Goal: Task Accomplishment & Management: Manage account settings

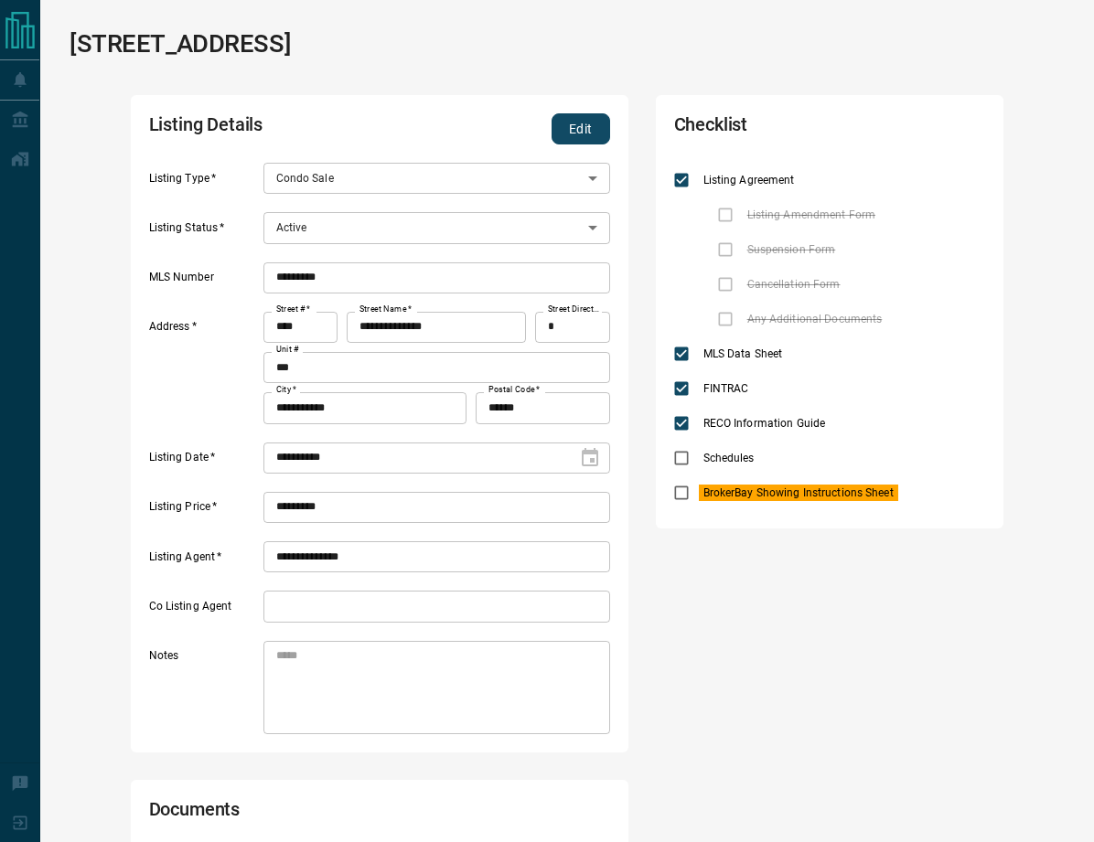
click at [598, 111] on div "**********" at bounding box center [380, 424] width 498 height 658
click at [584, 129] on button "Edit" at bounding box center [581, 128] width 59 height 31
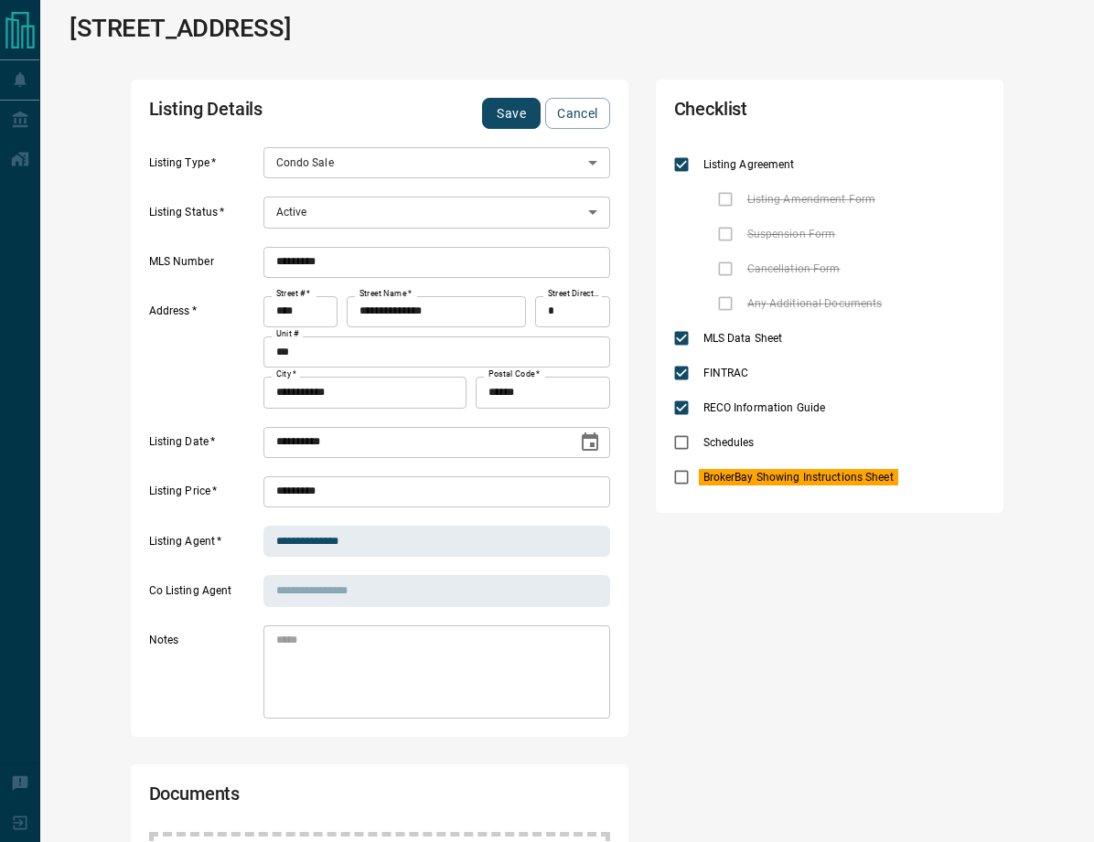
scroll to position [15, 0]
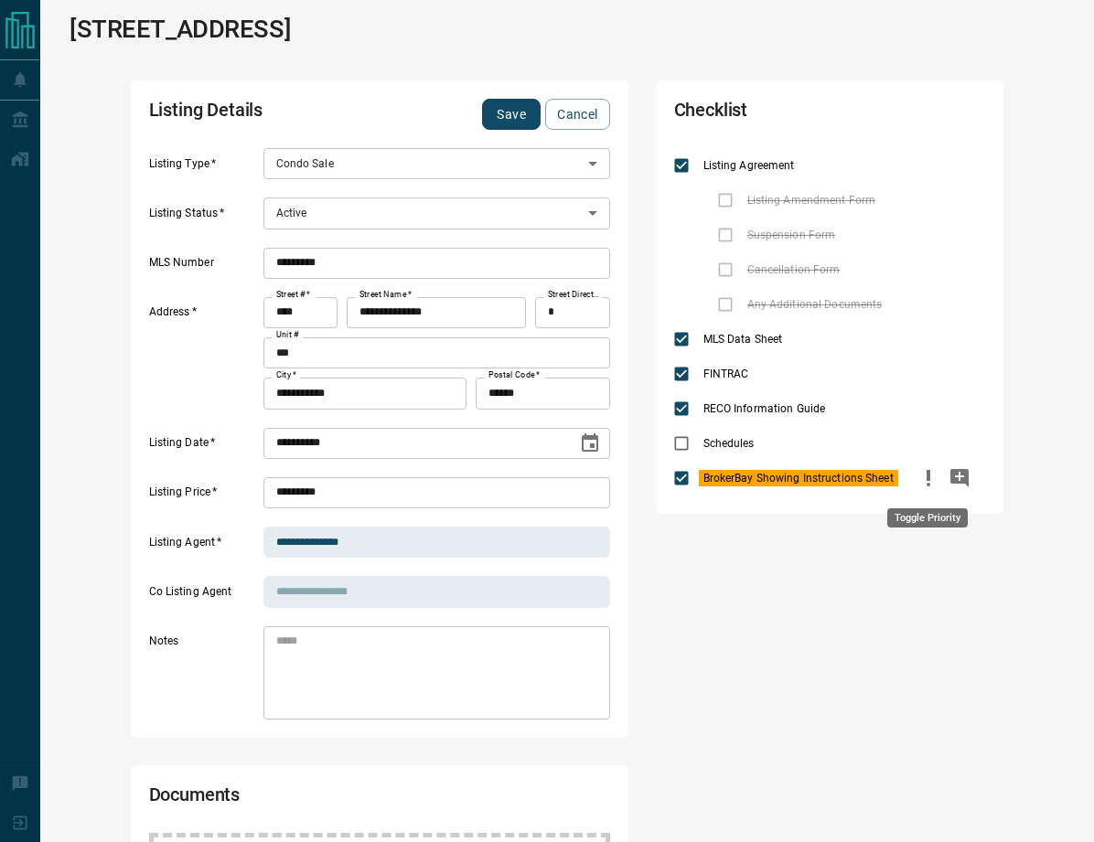
click at [924, 490] on button "priority" at bounding box center [928, 478] width 31 height 35
click at [486, 110] on button "Save" at bounding box center [511, 114] width 59 height 31
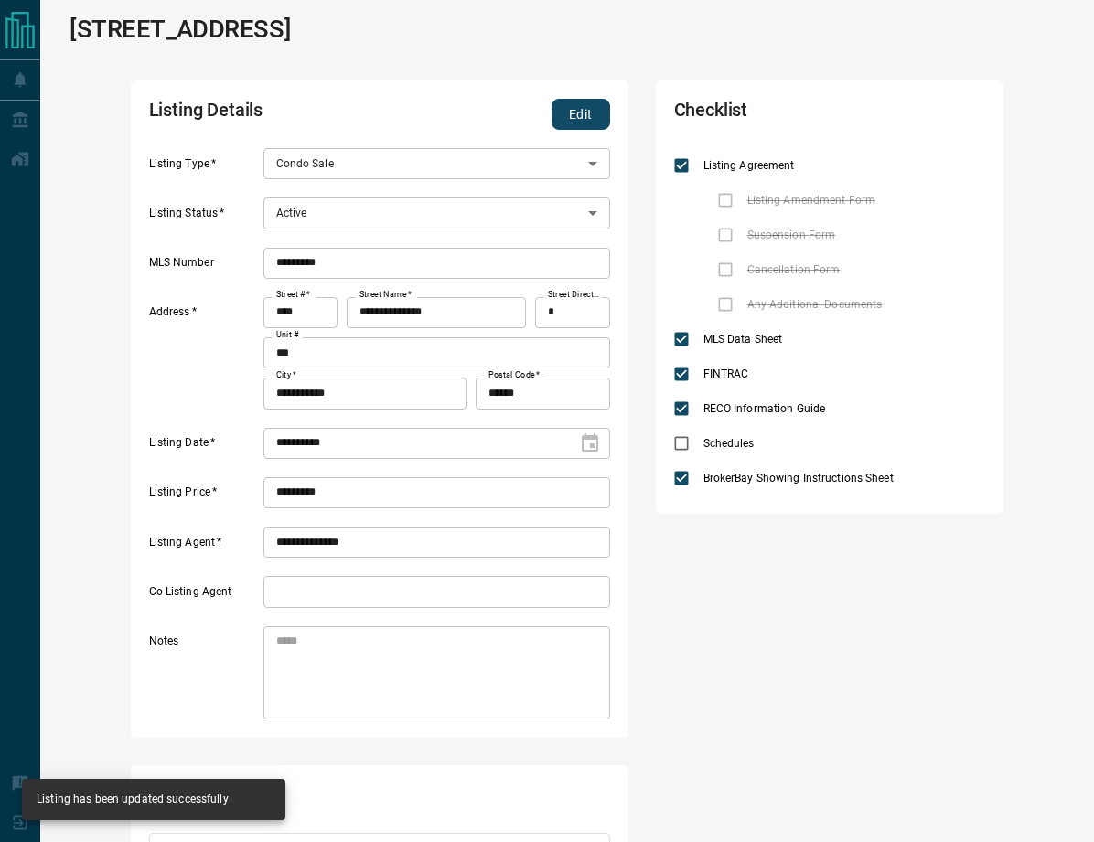
scroll to position [294, 445]
click at [831, 70] on div "**********" at bounding box center [567, 652] width 1054 height 1334
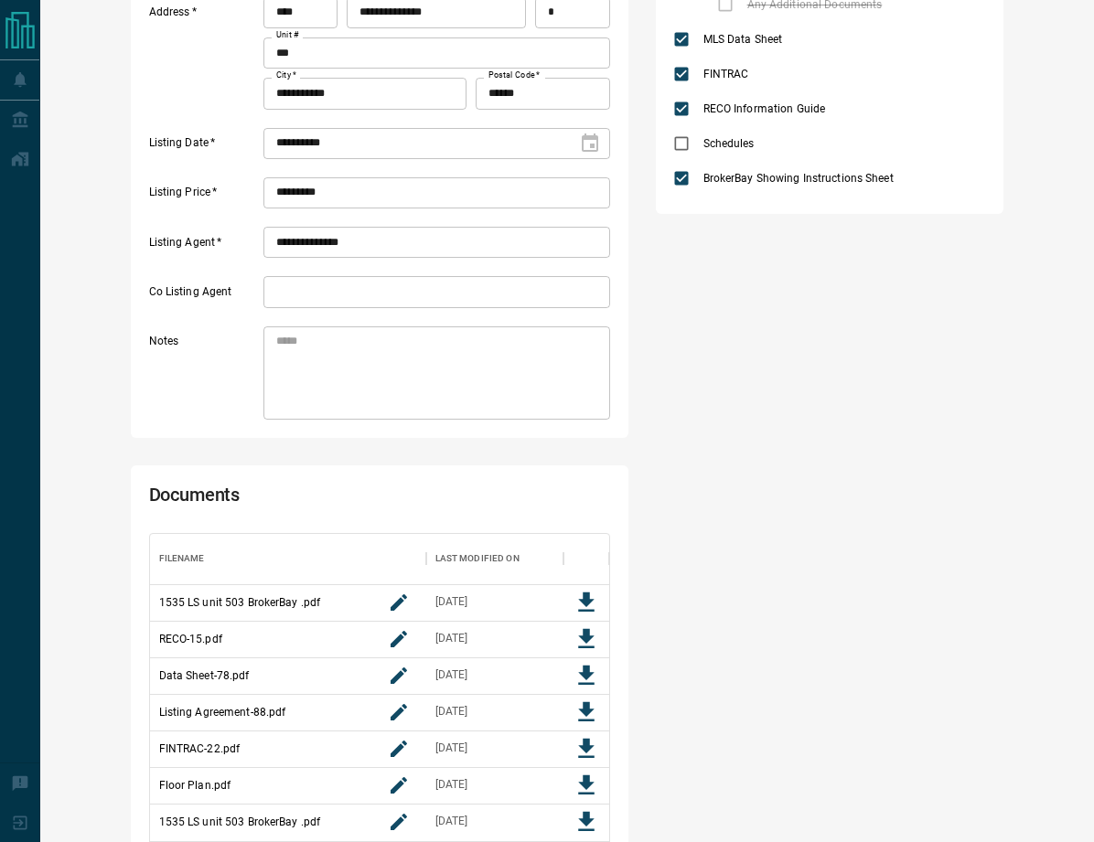
scroll to position [417, 0]
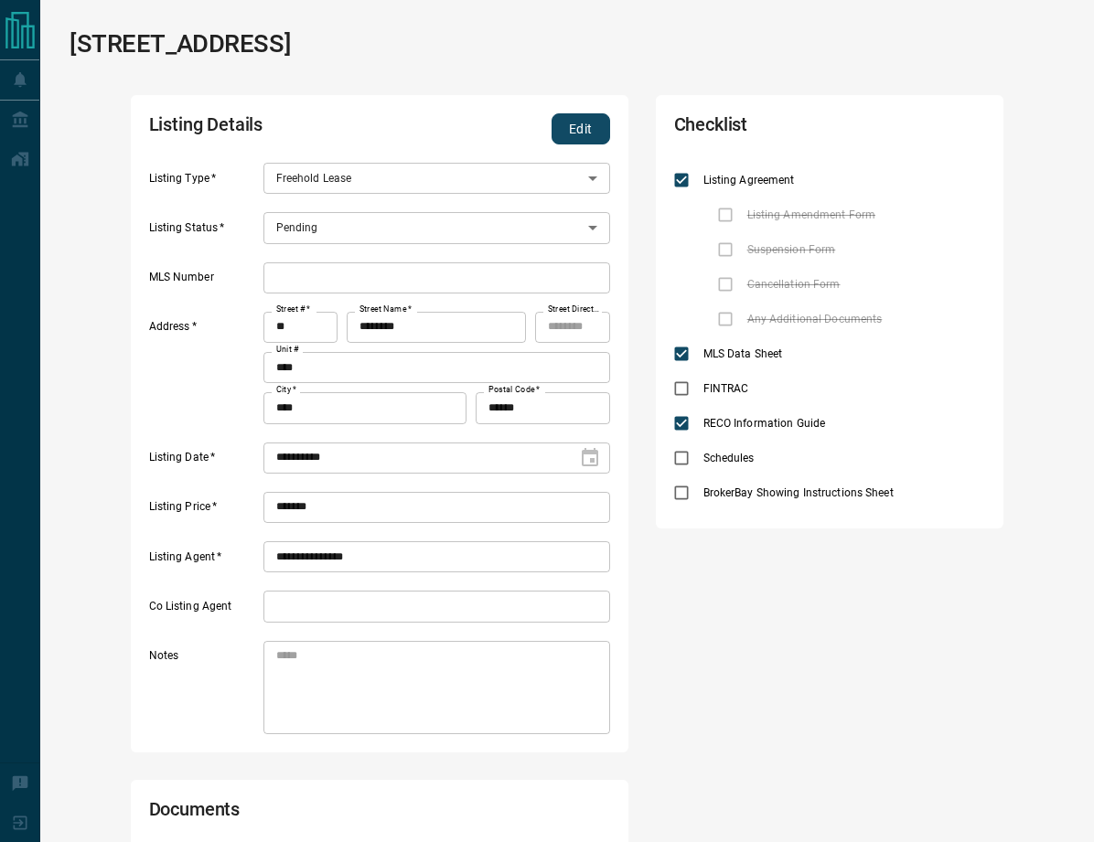
scroll to position [147, 445]
click at [424, 219] on div "Pending" at bounding box center [436, 227] width 347 height 31
click at [572, 129] on button "Edit" at bounding box center [581, 128] width 59 height 31
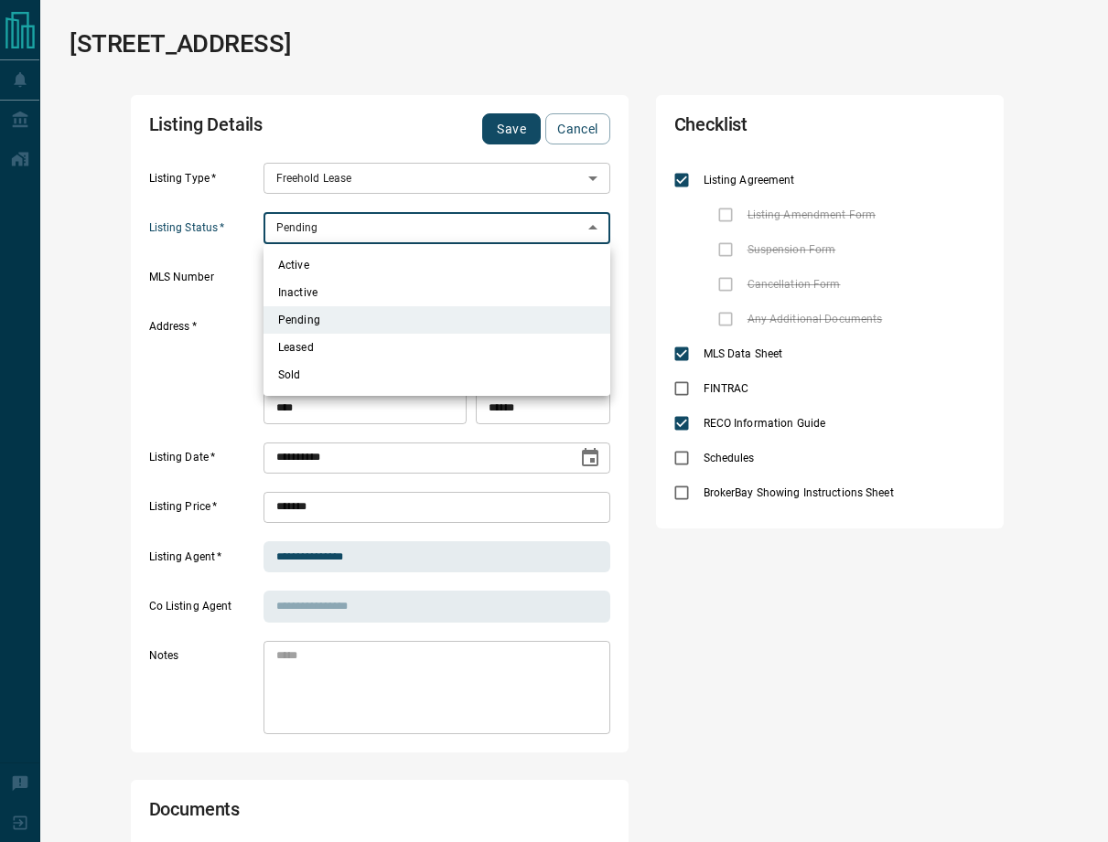
click at [370, 232] on body "**********" at bounding box center [554, 685] width 1108 height 1370
click at [301, 270] on li "Active" at bounding box center [436, 265] width 347 height 27
type input "*"
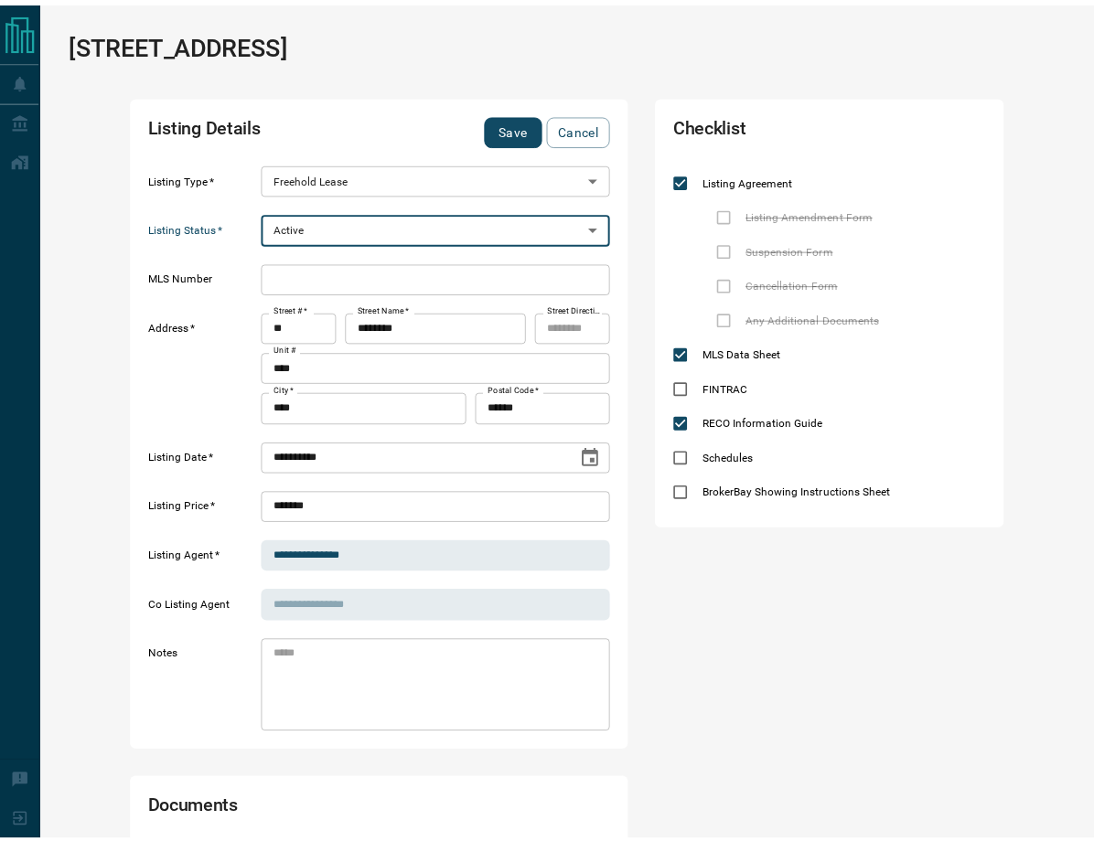
scroll to position [15, 15]
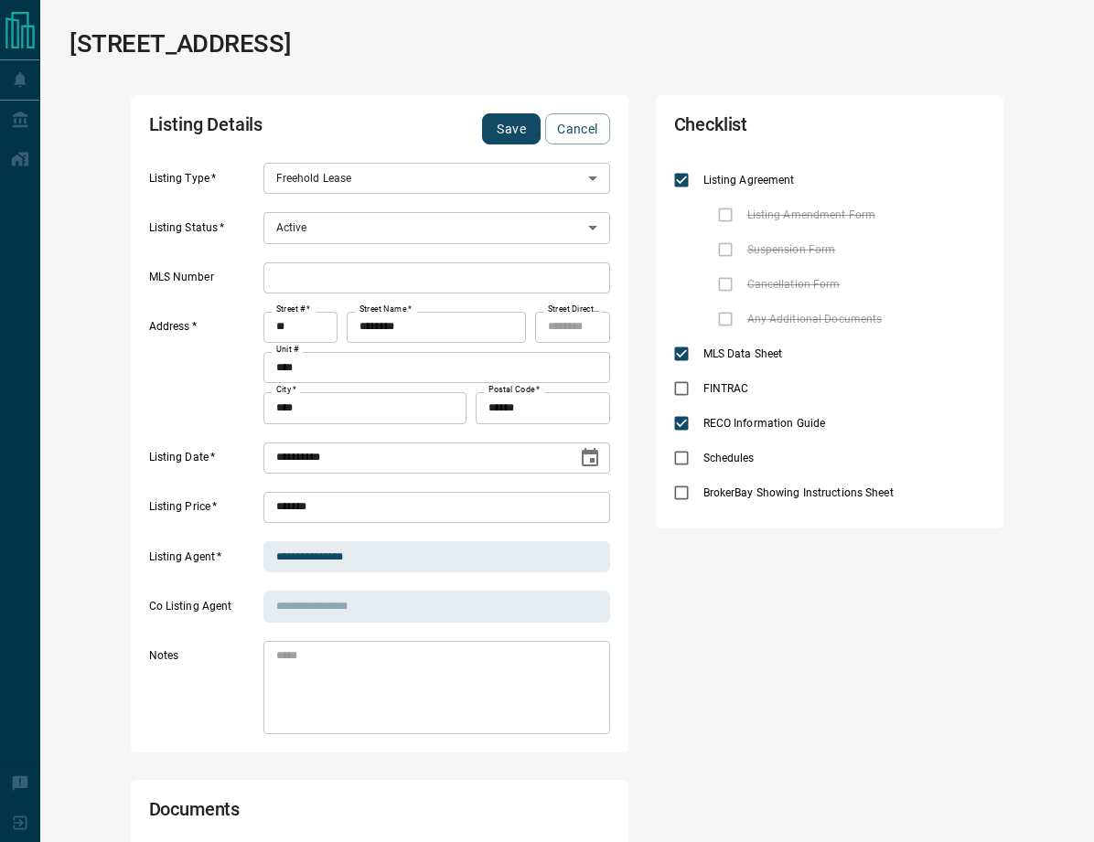
click at [743, 581] on div "Checklist Listing Agreement Listing Amendment Form Suspension Form Cancellation…" at bounding box center [830, 699] width 348 height 1209
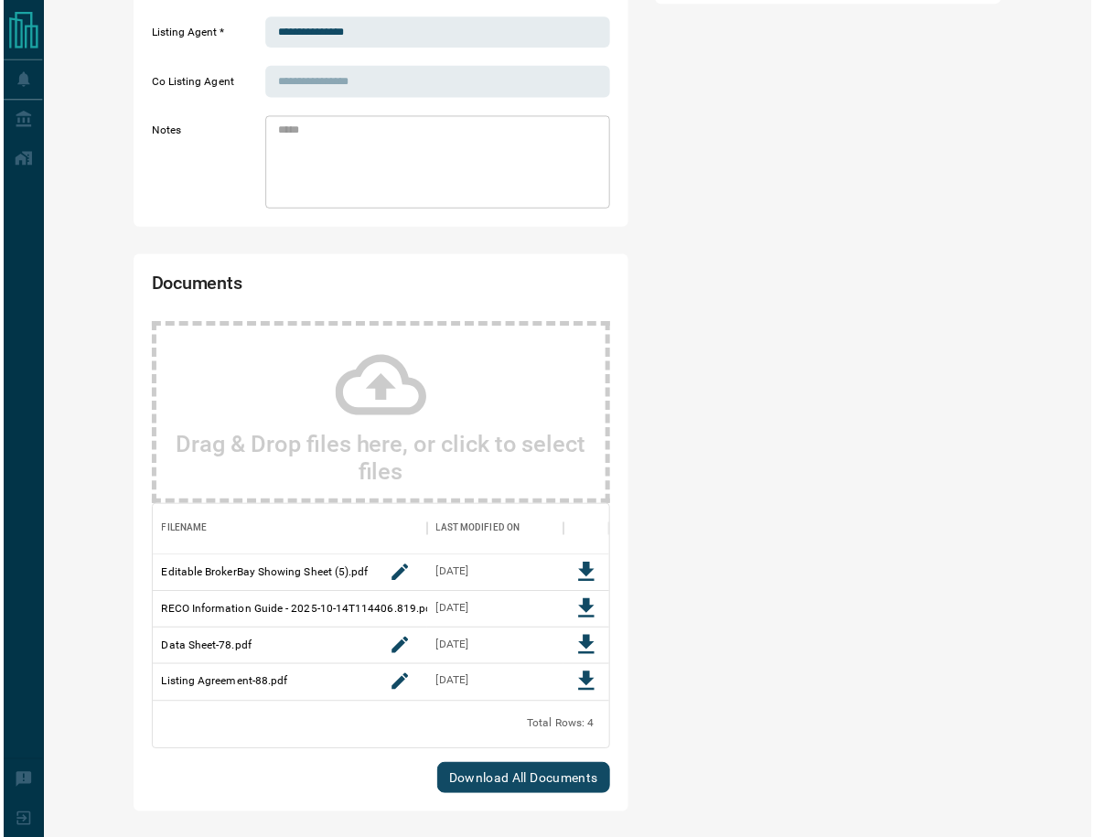
scroll to position [0, 0]
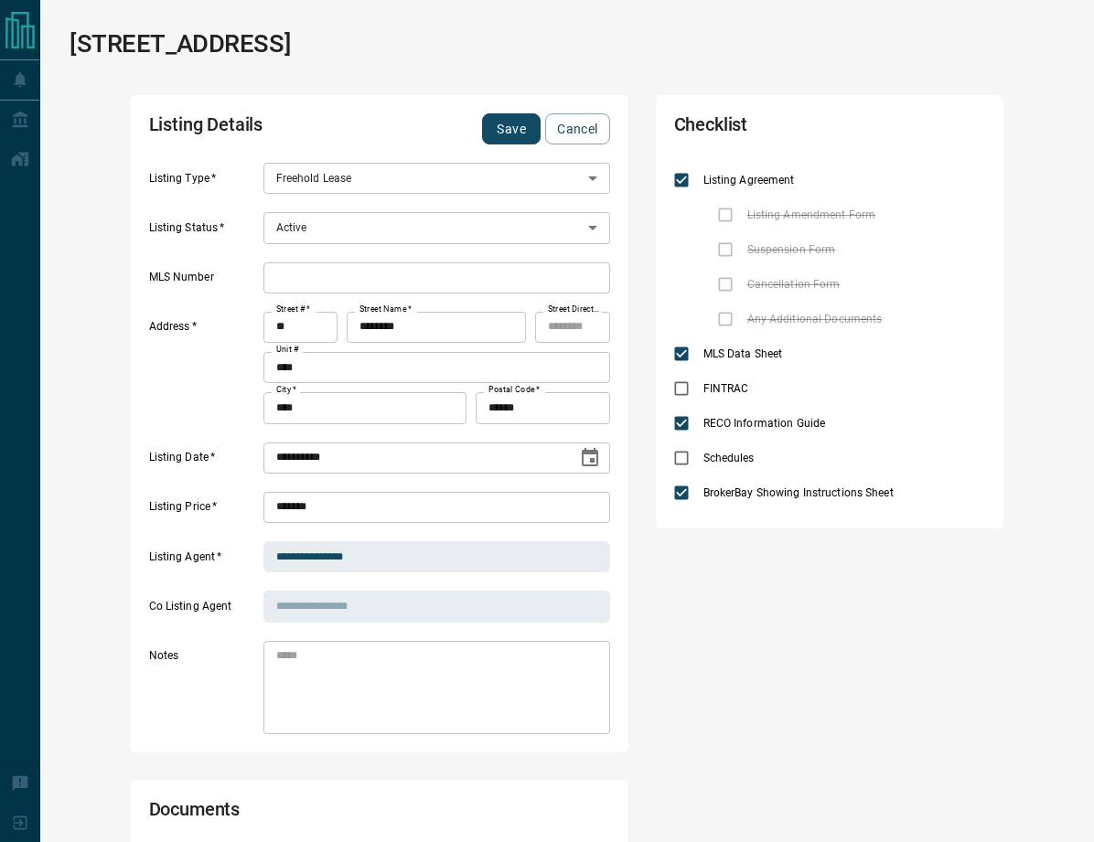
click at [820, 749] on div "Checklist Listing Agreement Listing Amendment Form Suspension Form Cancellation…" at bounding box center [830, 718] width 348 height 1246
click at [392, 286] on input "text" at bounding box center [436, 278] width 347 height 31
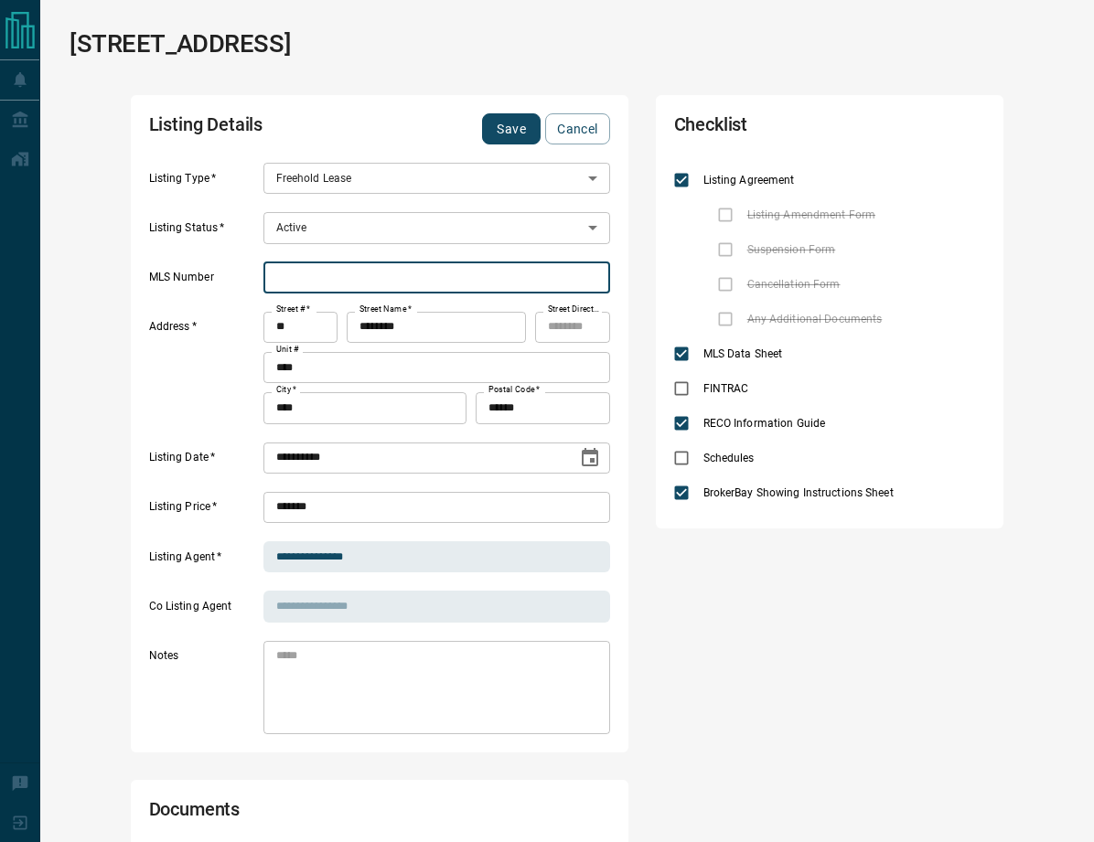
paste input "*********"
type input "*********"
click at [827, 665] on div "Checklist Listing Agreement Listing Amendment Form Suspension Form Cancellation…" at bounding box center [830, 718] width 348 height 1246
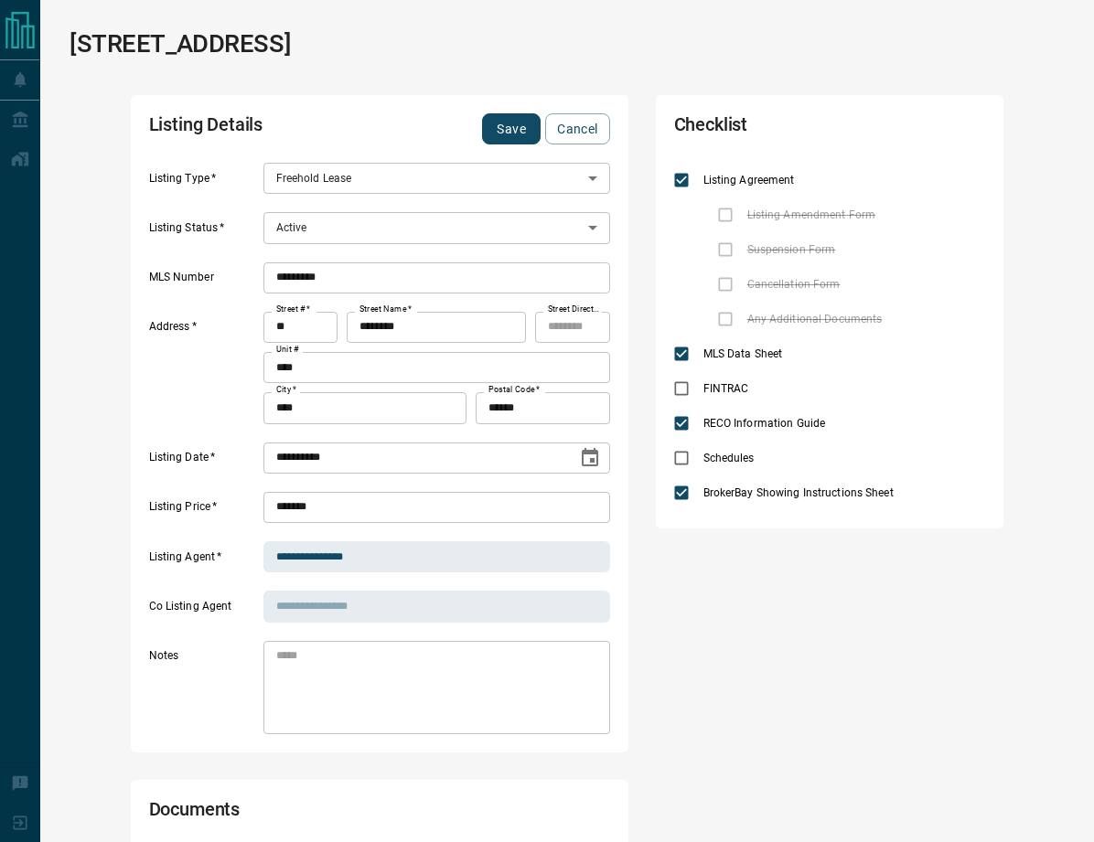
click at [513, 137] on button "Save" at bounding box center [511, 128] width 59 height 31
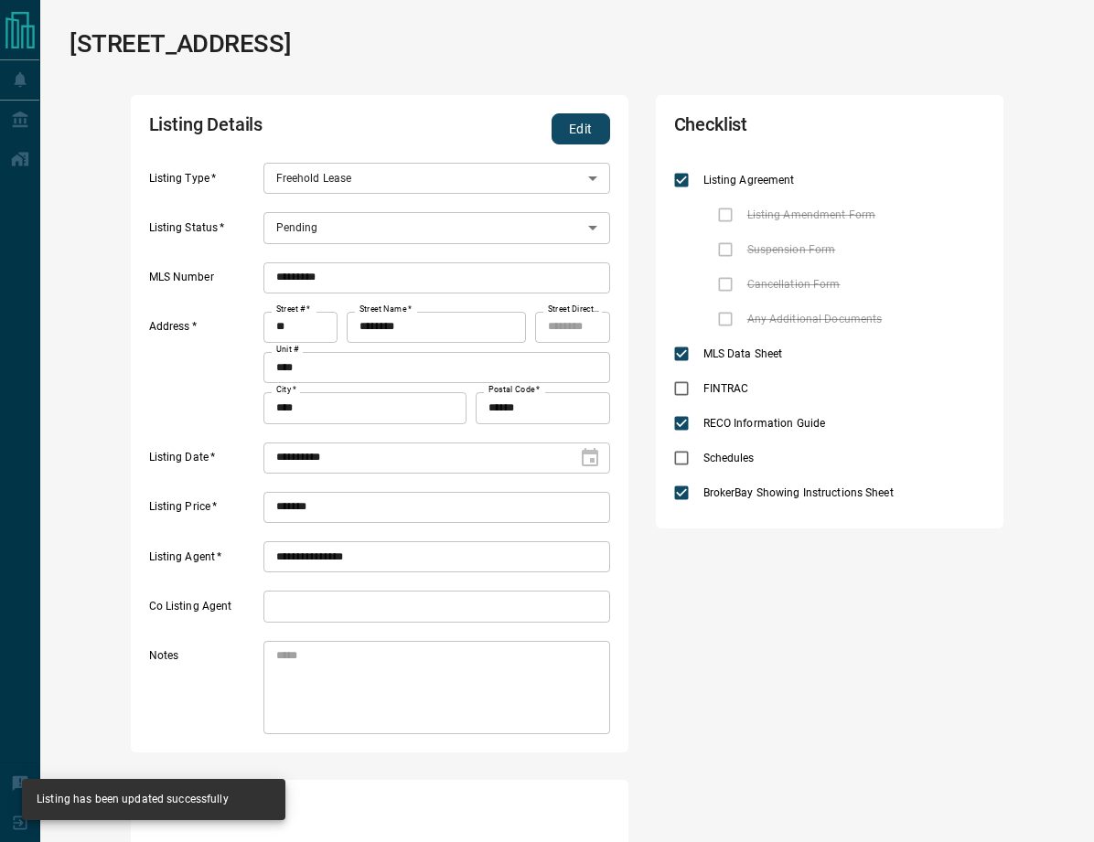
type input "*"
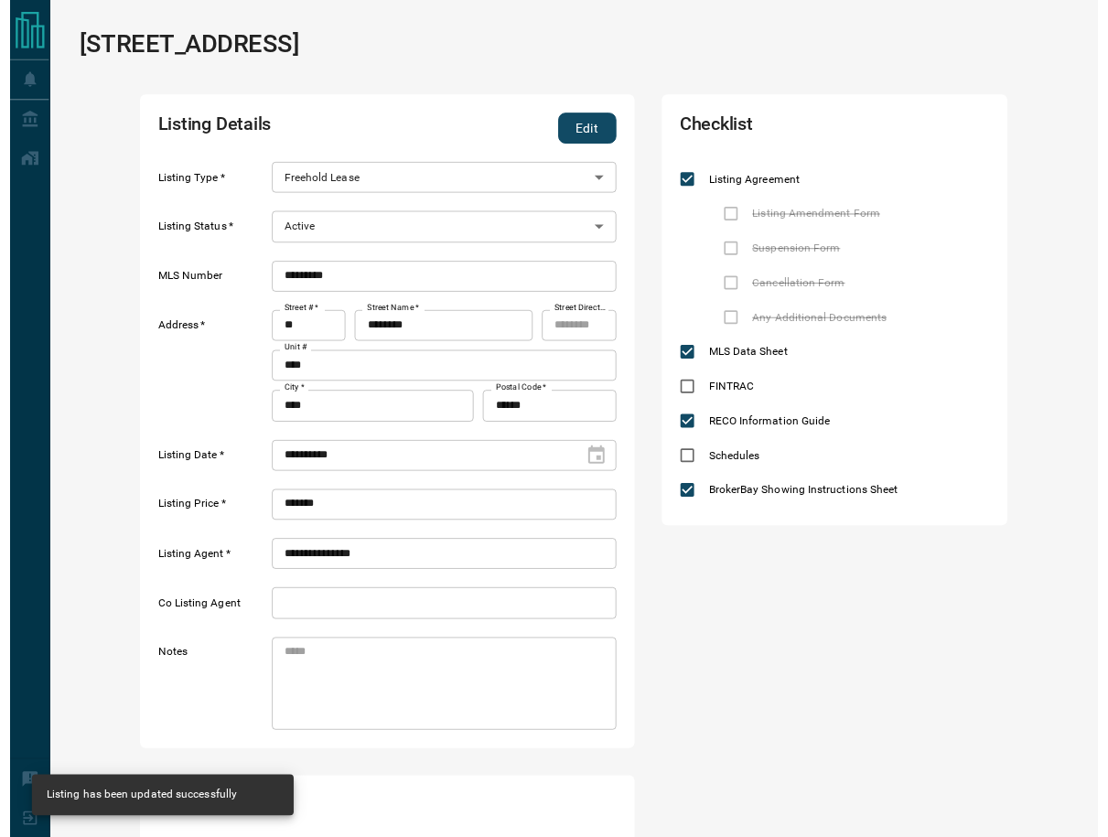
scroll to position [220, 445]
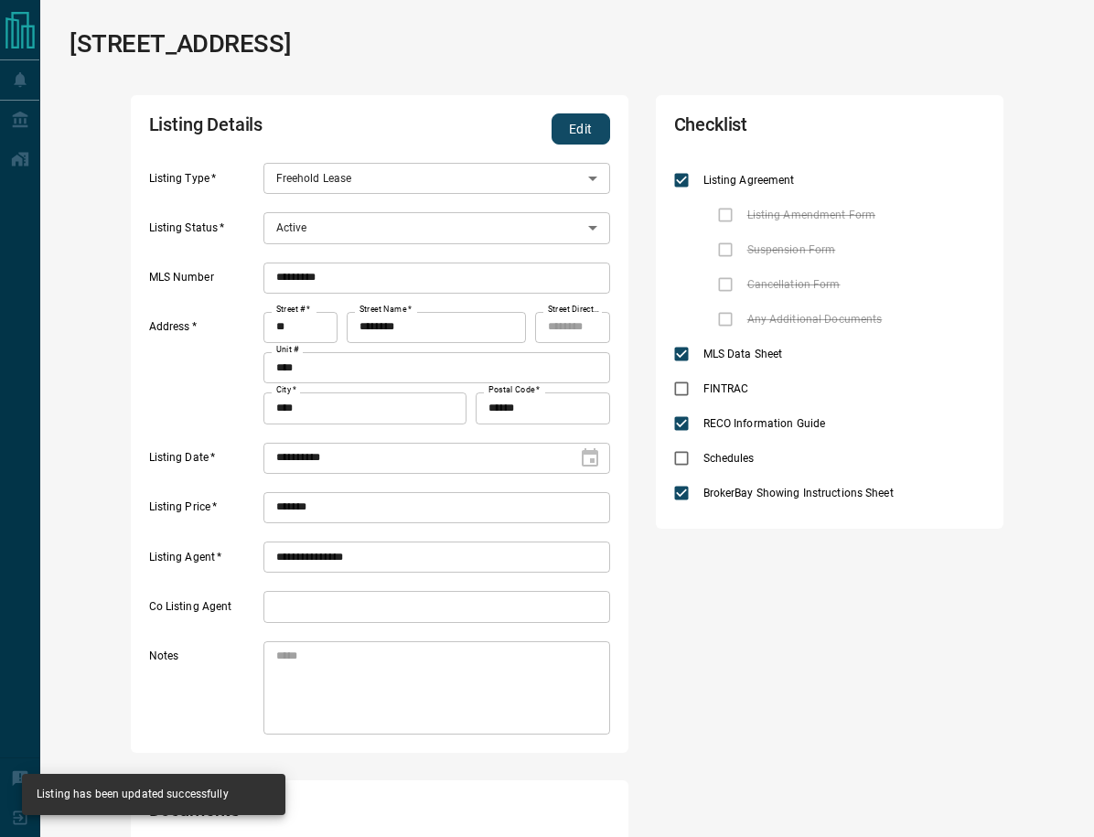
click at [332, 123] on h2 "Listing Details" at bounding box center [287, 128] width 276 height 31
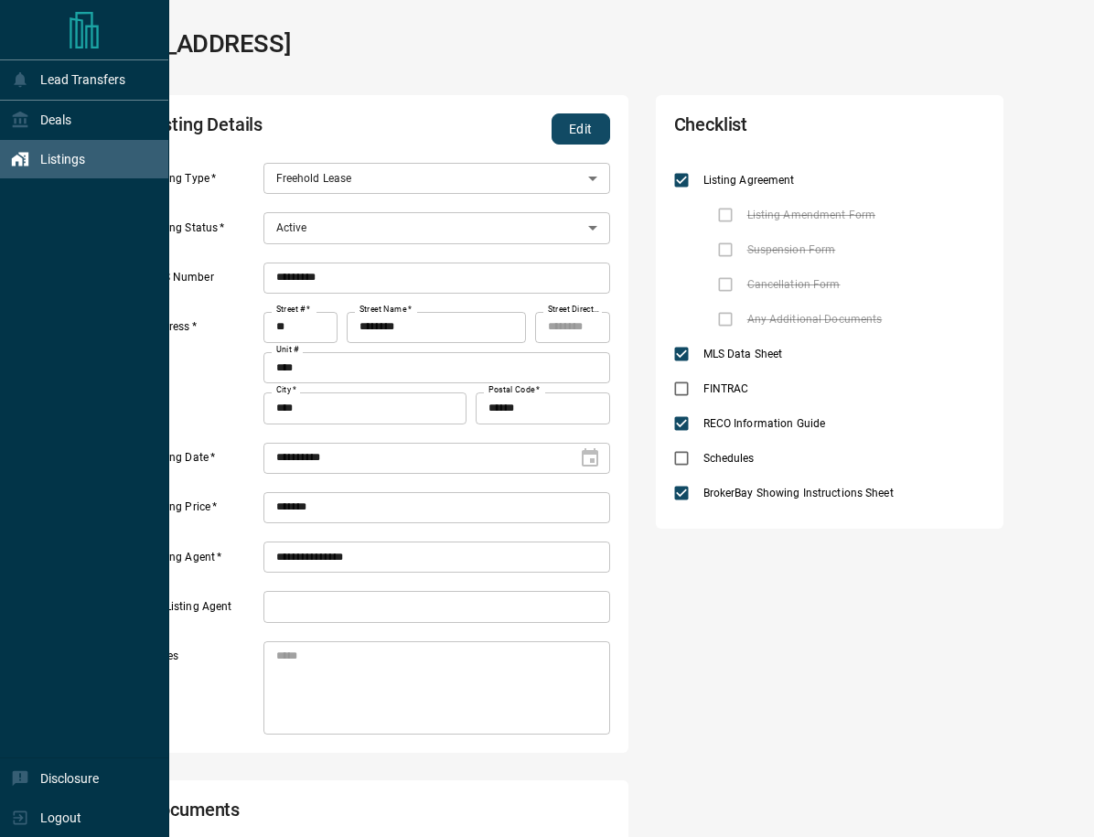
click at [29, 189] on div "Lead Transfers Deals Listings" at bounding box center [84, 408] width 168 height 698
click at [31, 177] on div "Listings" at bounding box center [84, 159] width 169 height 39
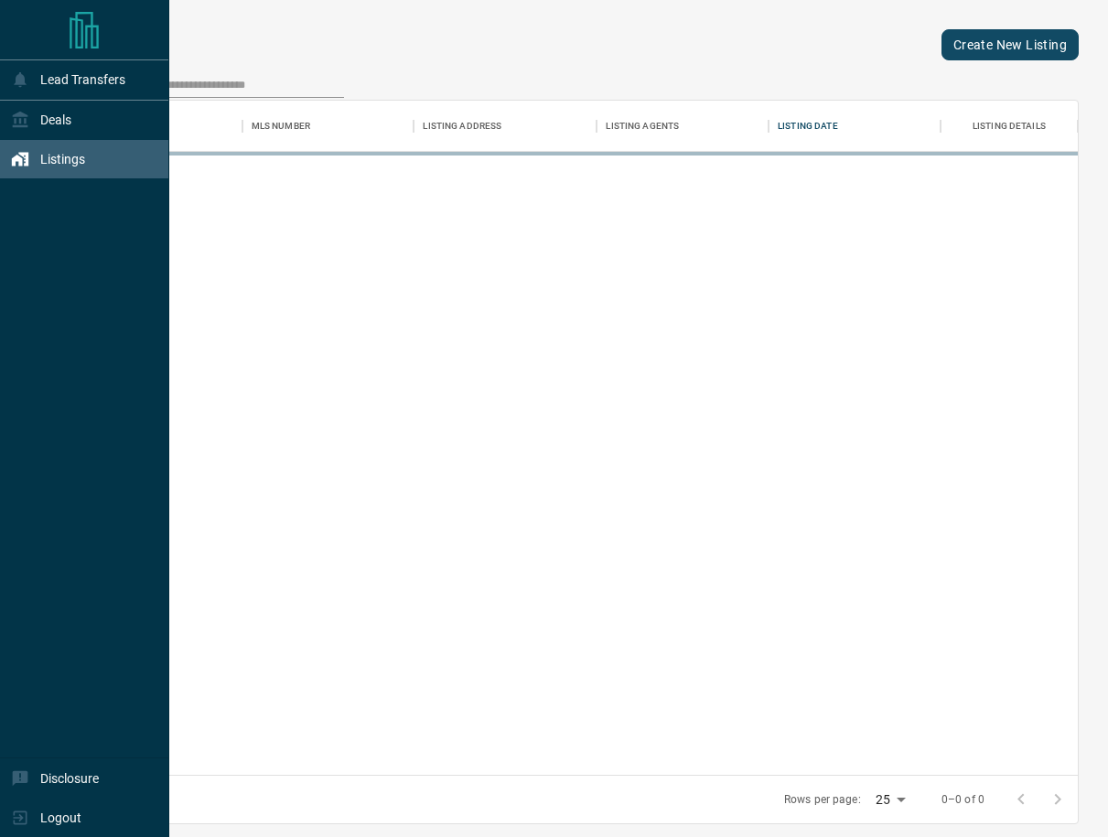
scroll to position [660, 993]
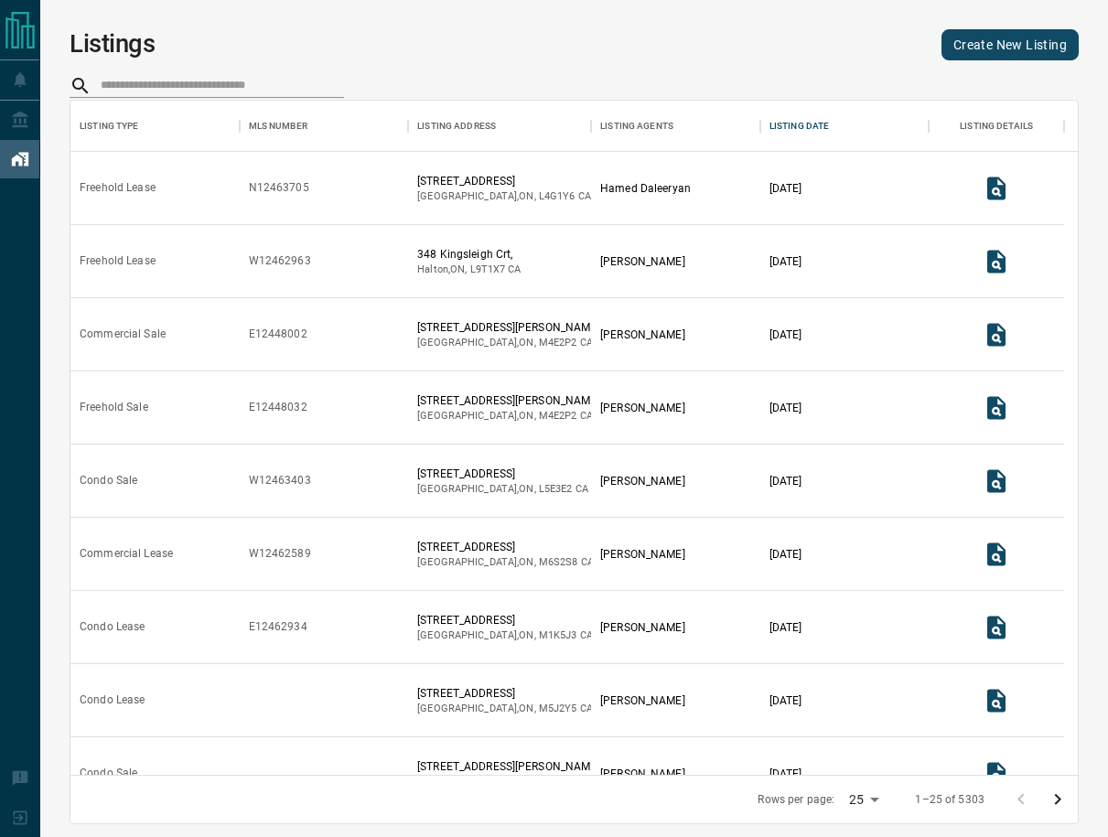
click at [962, 51] on link "Create New Listing" at bounding box center [1009, 44] width 137 height 31
